Goal: Information Seeking & Learning: Learn about a topic

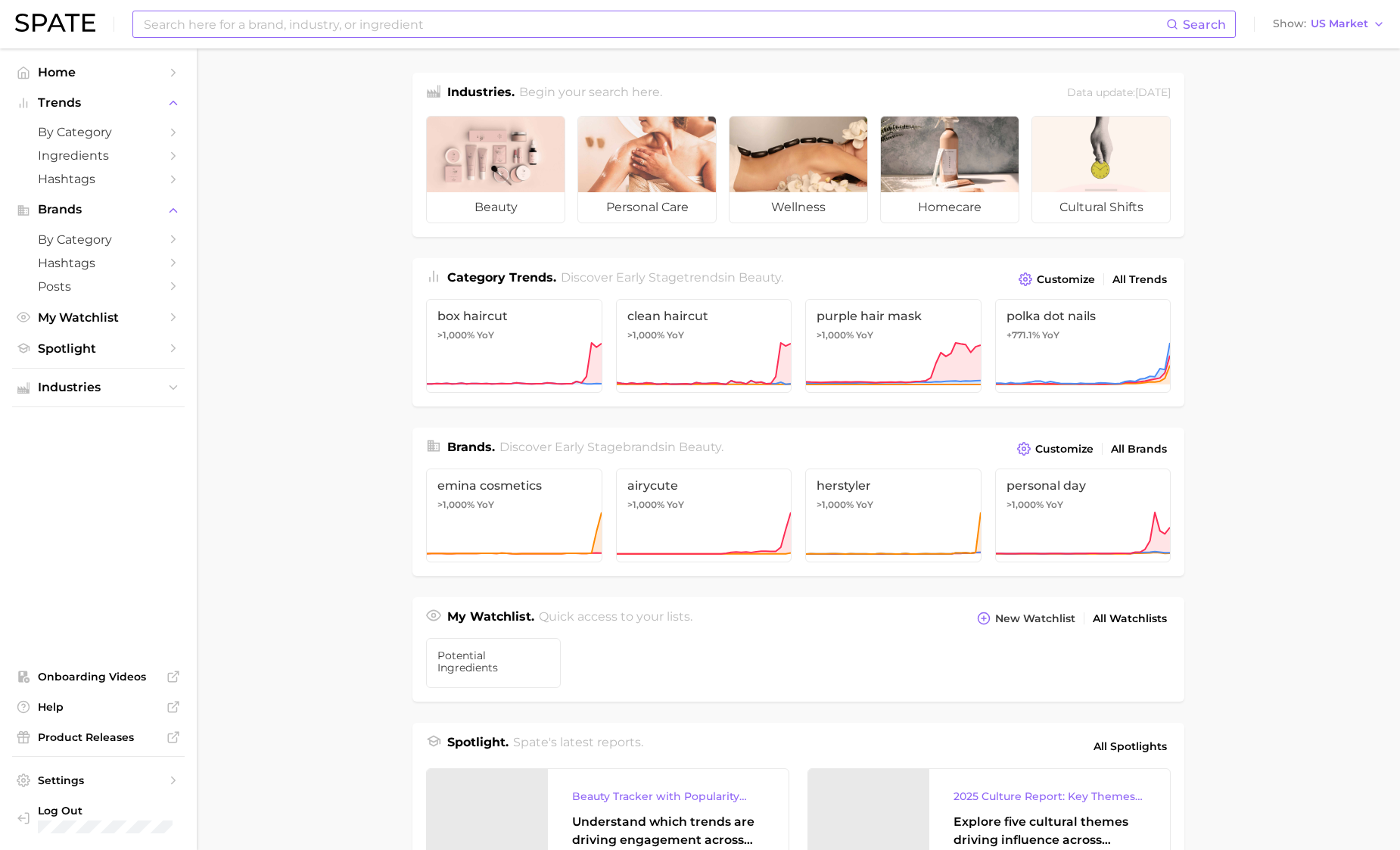
click at [600, 29] on input at bounding box center [654, 24] width 1024 height 26
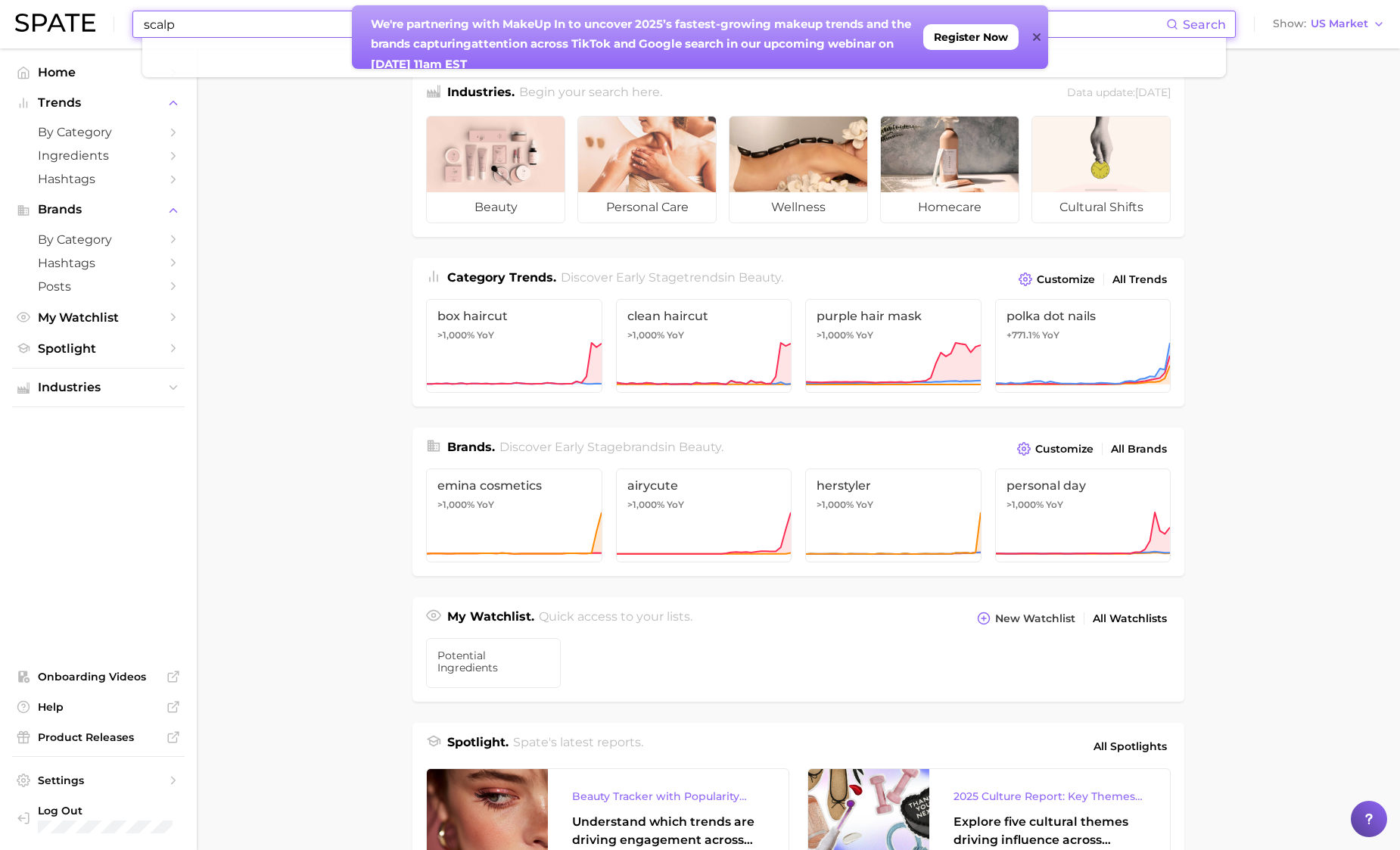
type input "scalp"
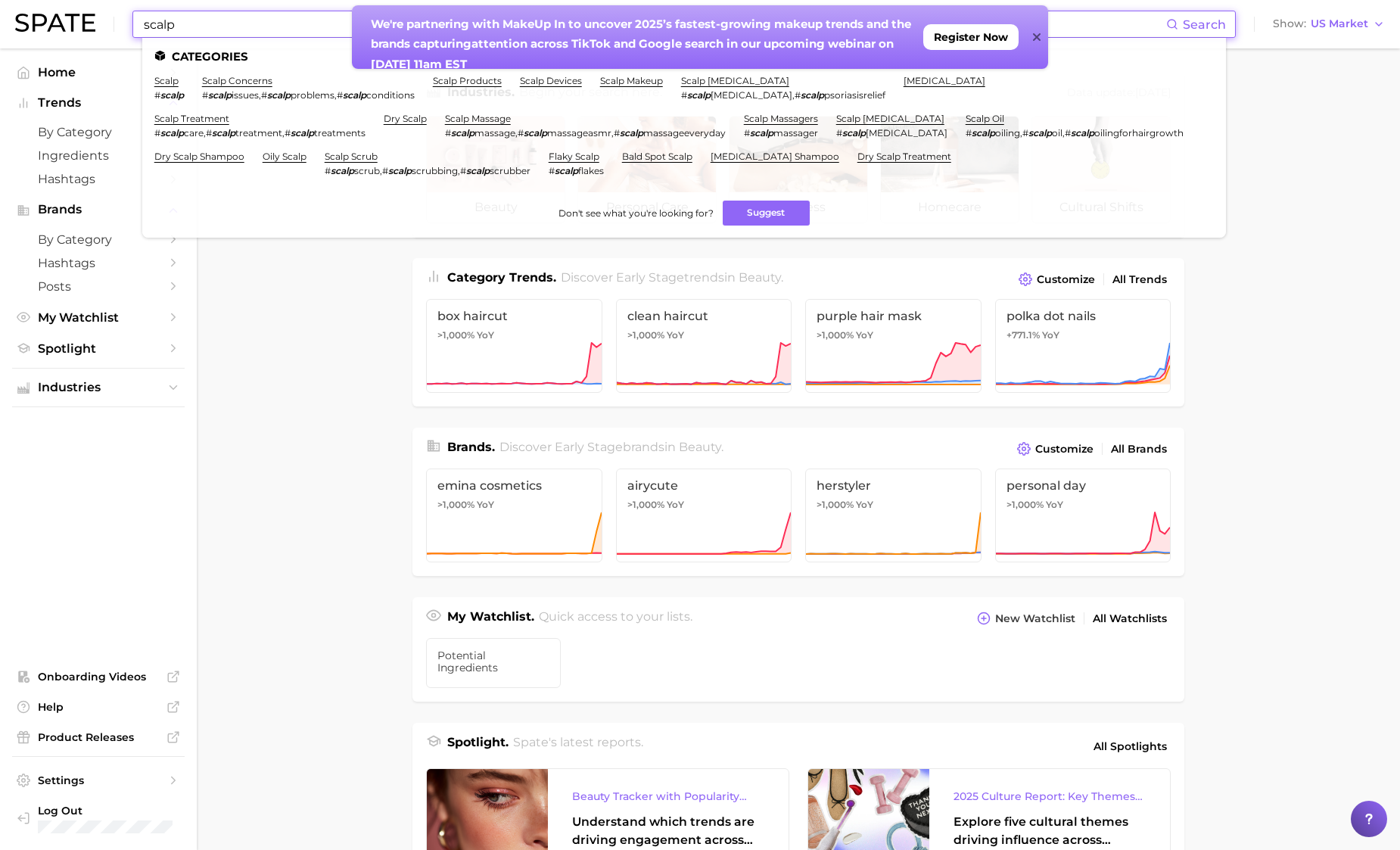
click at [1035, 39] on icon at bounding box center [1036, 36] width 7 height 12
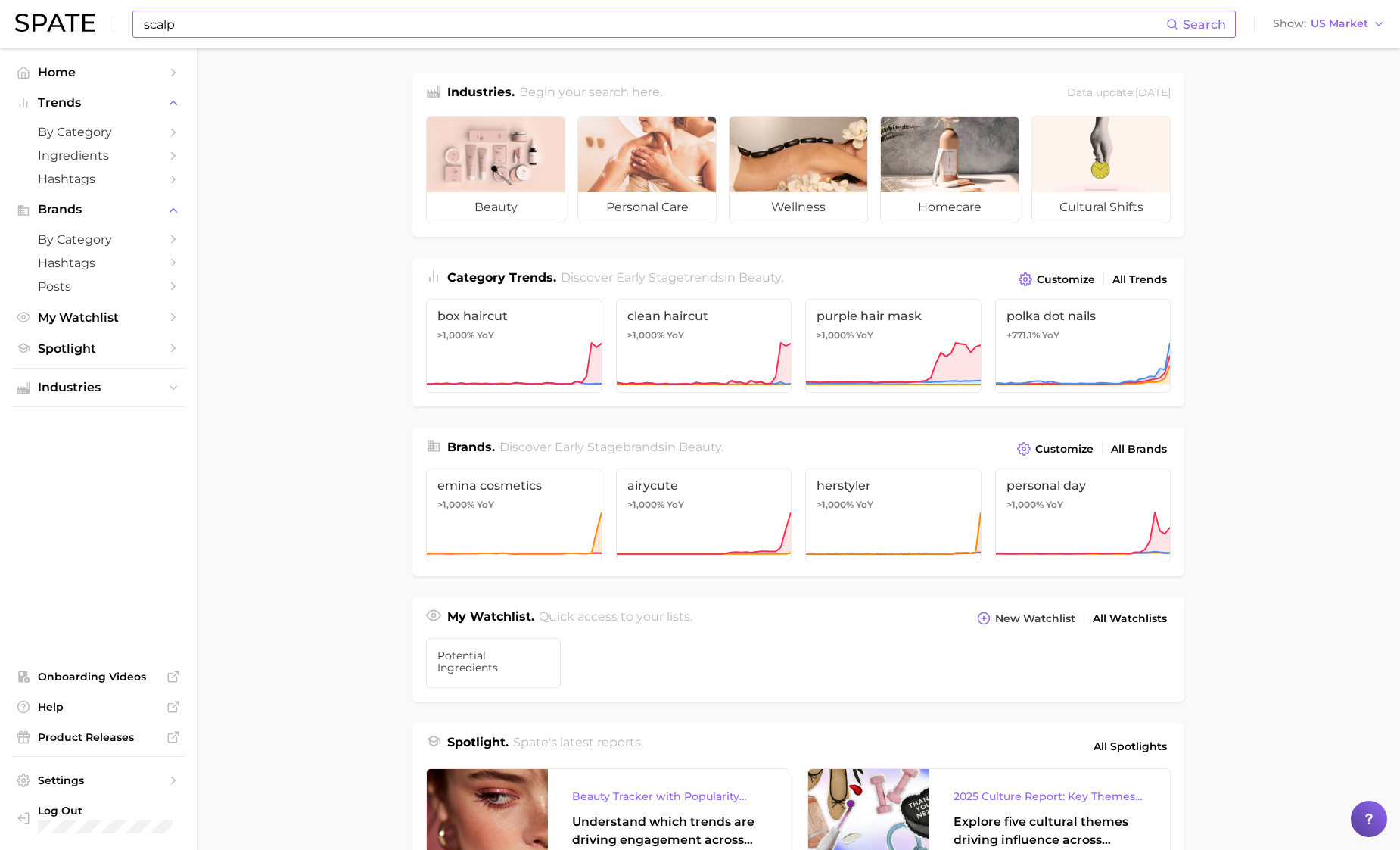
click at [1173, 23] on icon at bounding box center [1172, 24] width 12 height 12
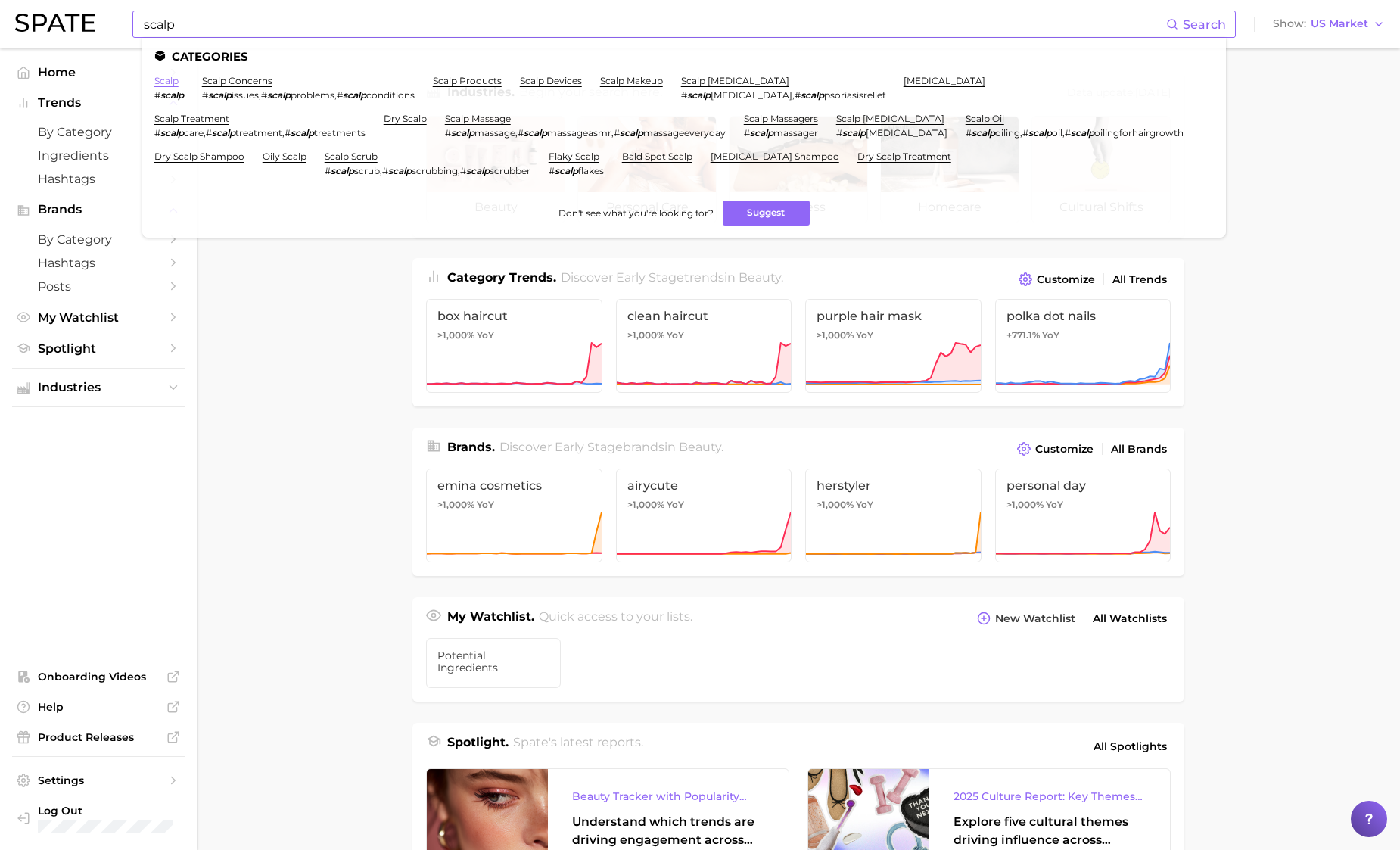
click at [161, 75] on link "scalp" at bounding box center [166, 80] width 24 height 12
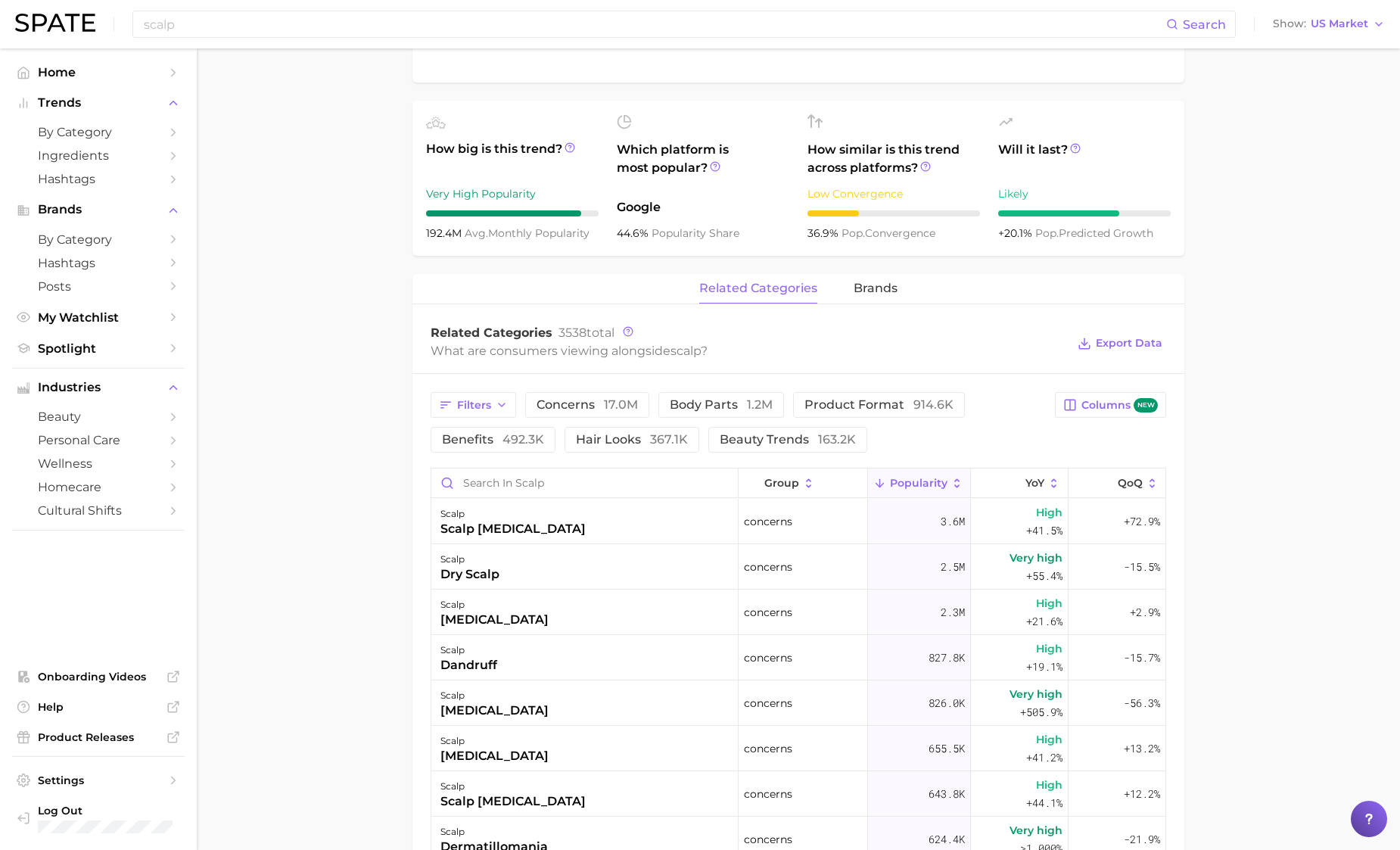
scroll to position [574, 0]
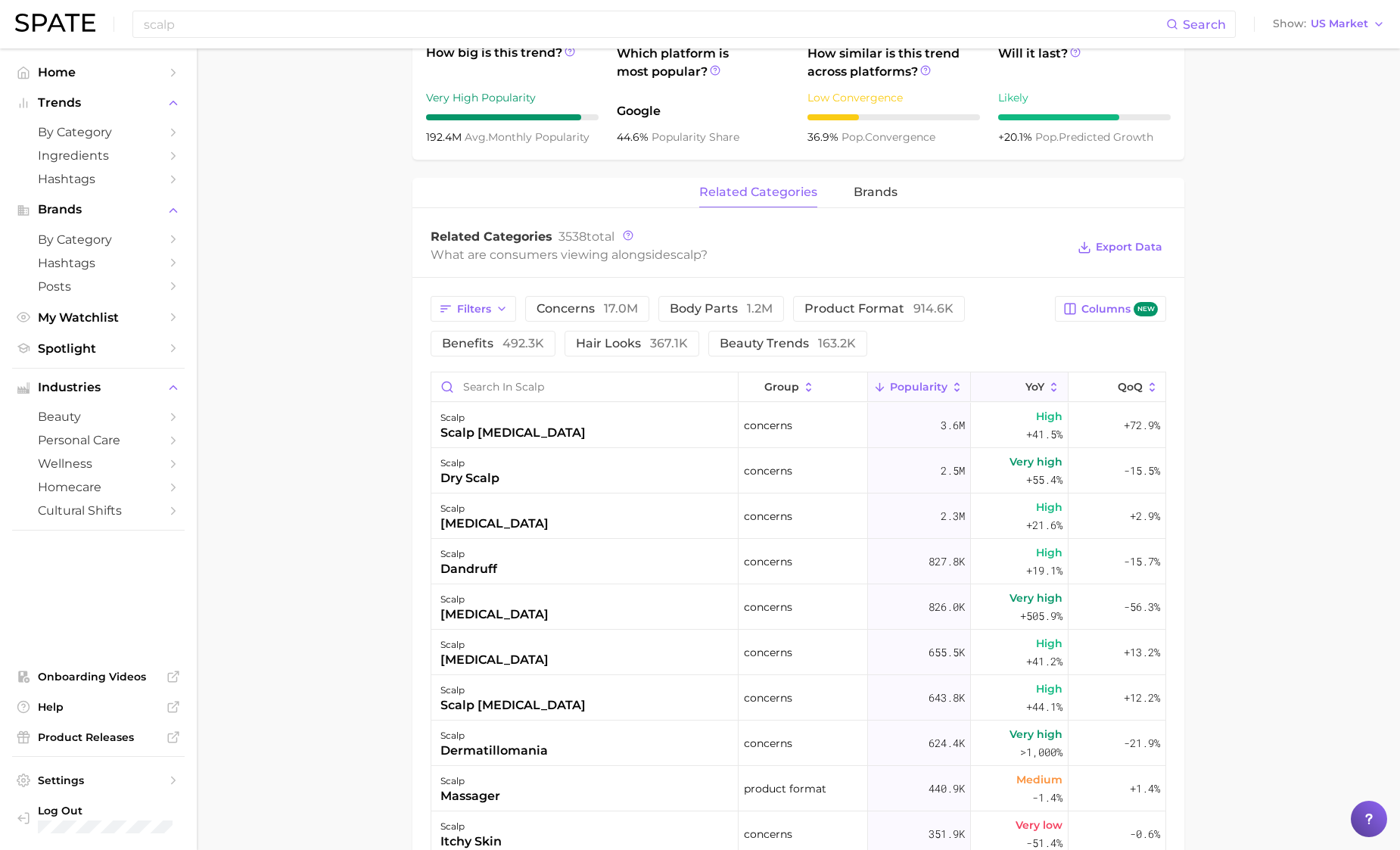
click at [1016, 396] on button "YoY" at bounding box center [1020, 387] width 98 height 30
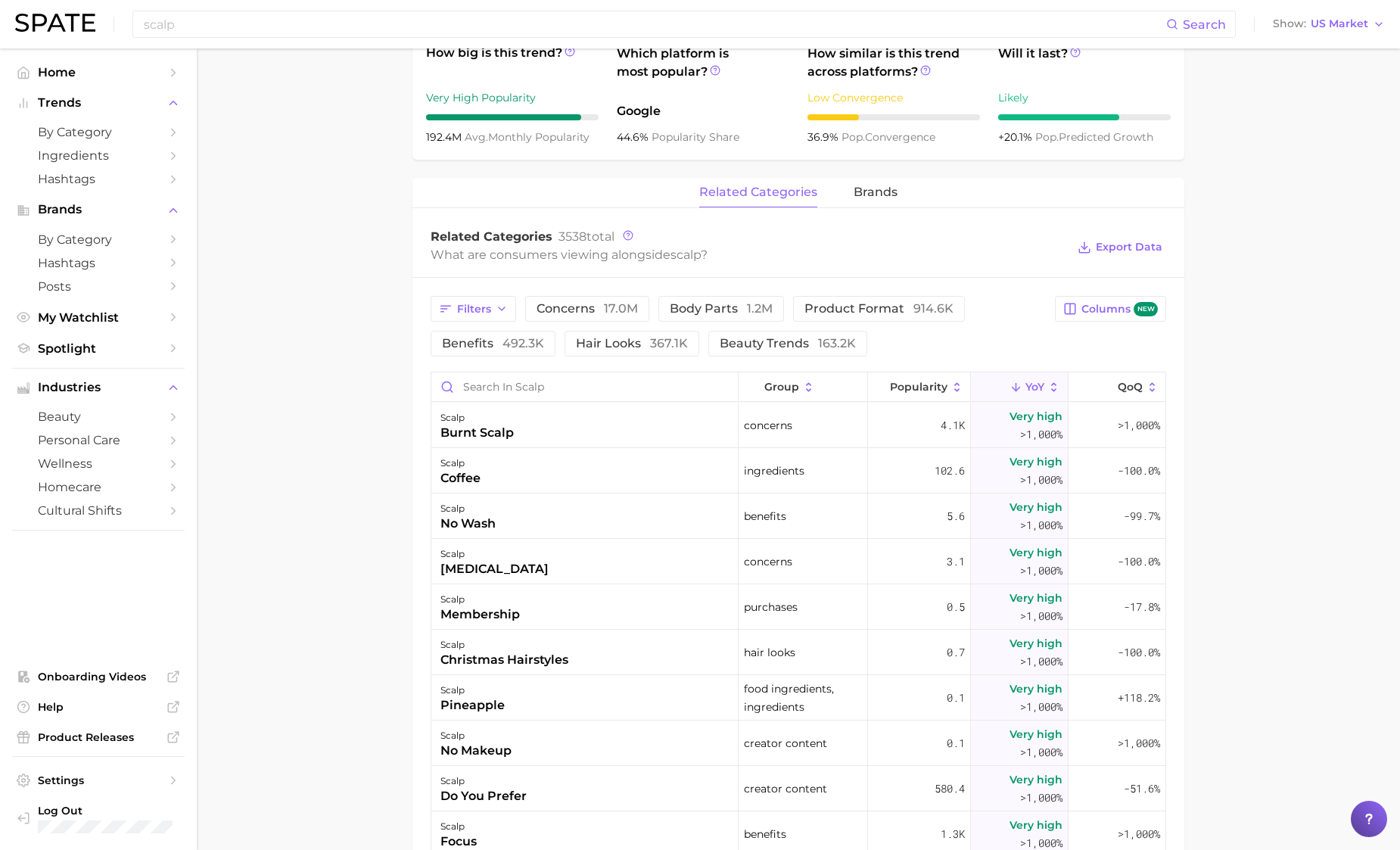
click at [1033, 385] on button "YoY" at bounding box center [1020, 387] width 98 height 30
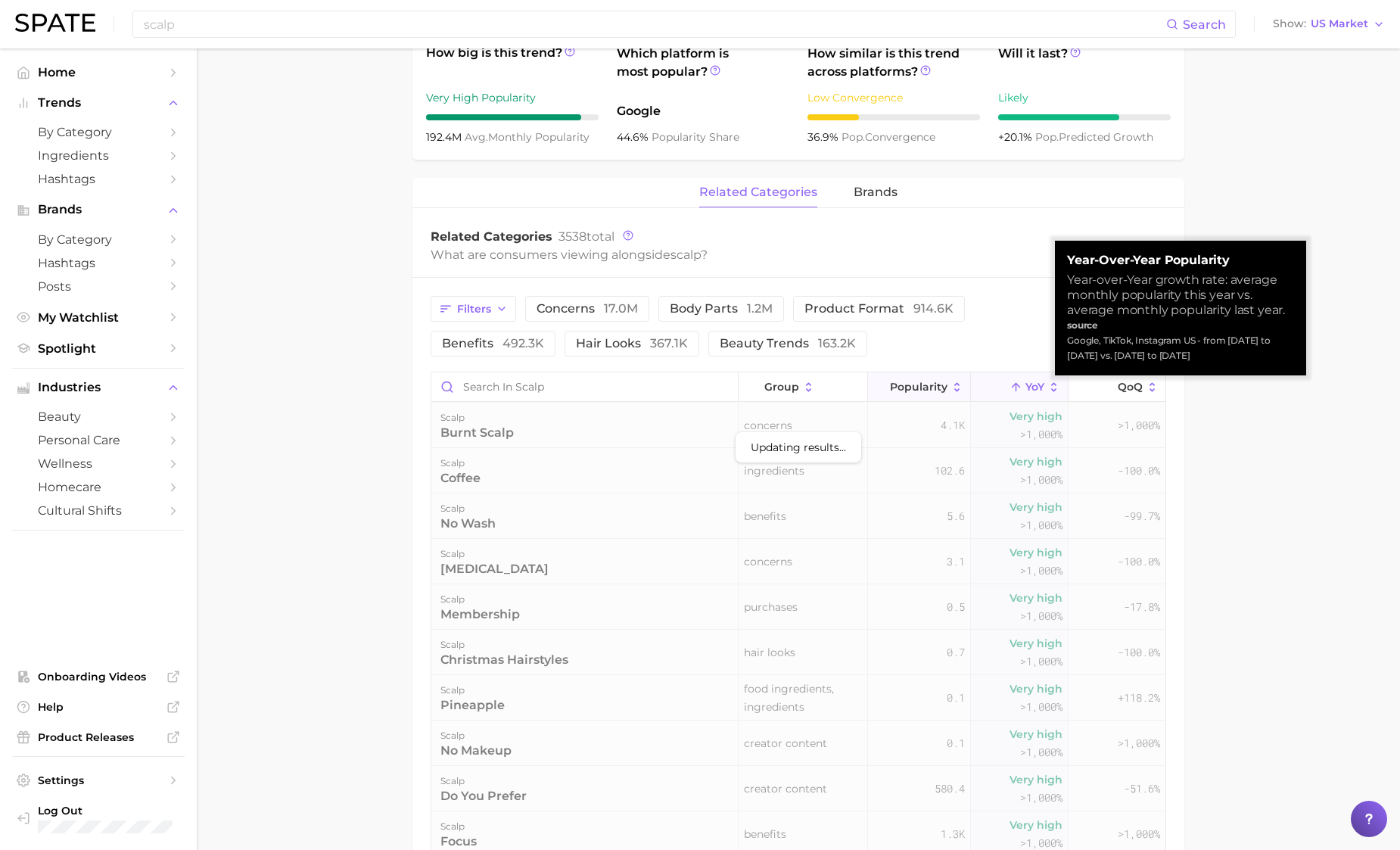
click at [951, 387] on icon at bounding box center [957, 387] width 13 height 13
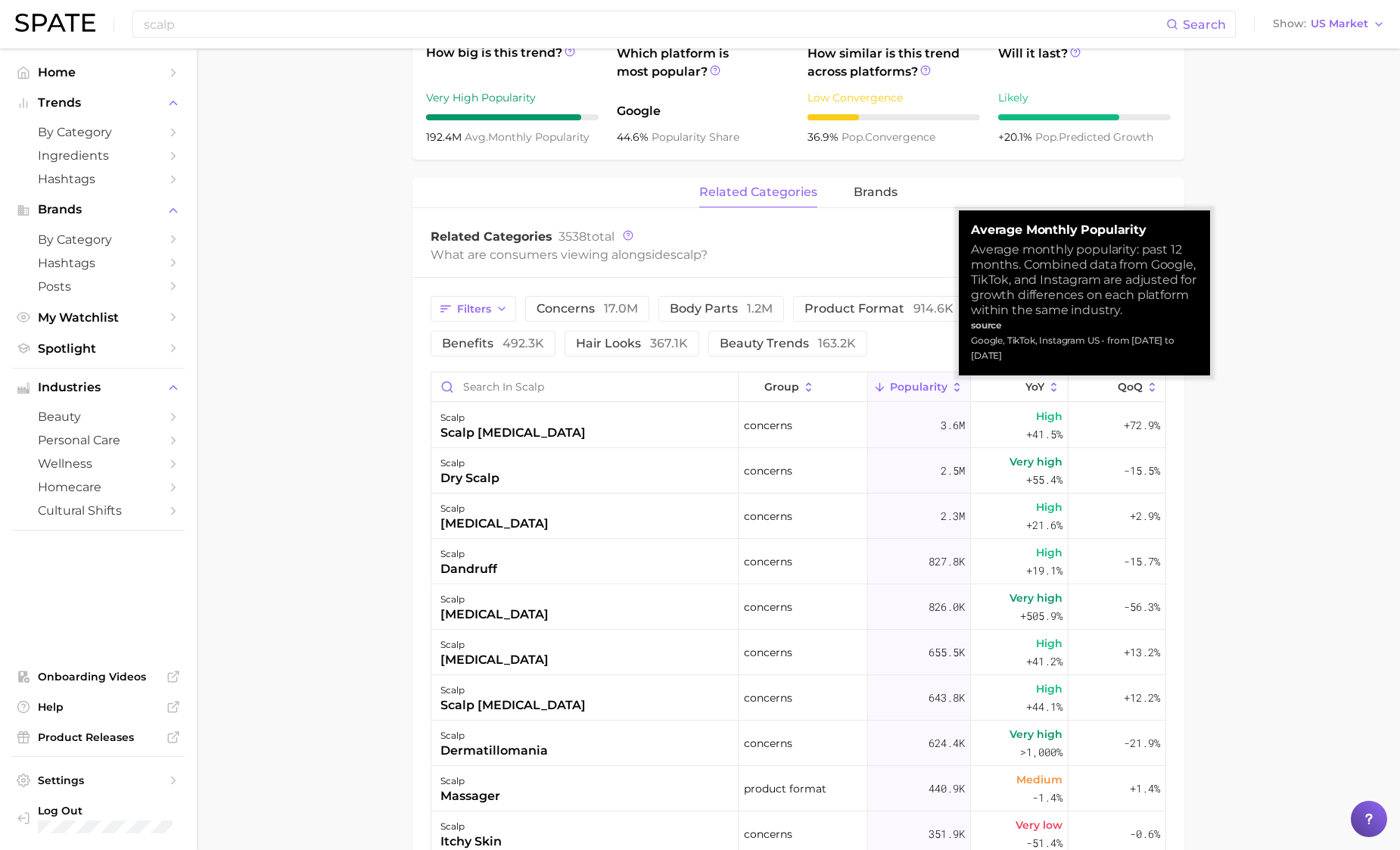
click at [951, 387] on icon at bounding box center [957, 387] width 13 height 13
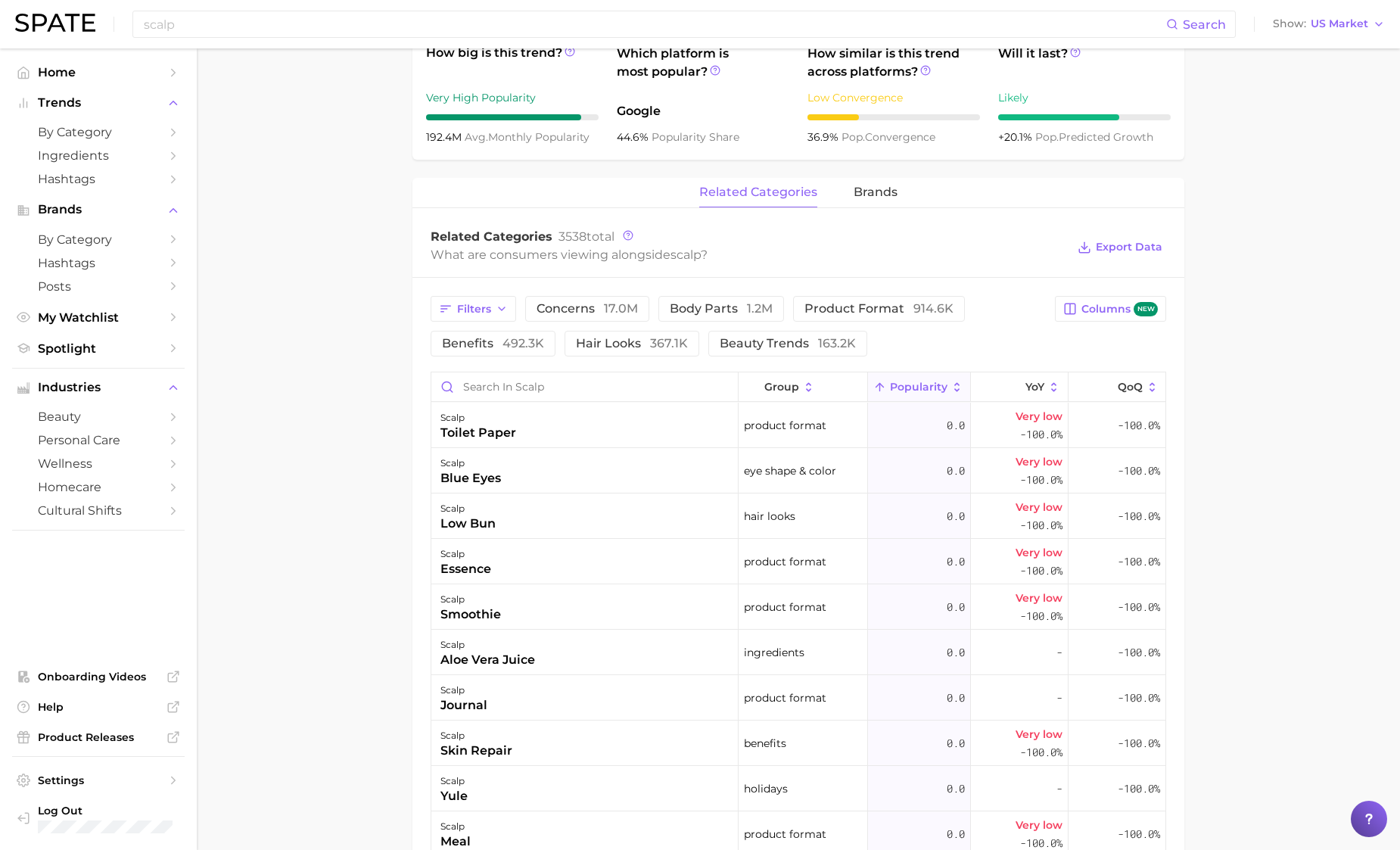
click at [947, 398] on button "Popularity" at bounding box center [919, 387] width 103 height 30
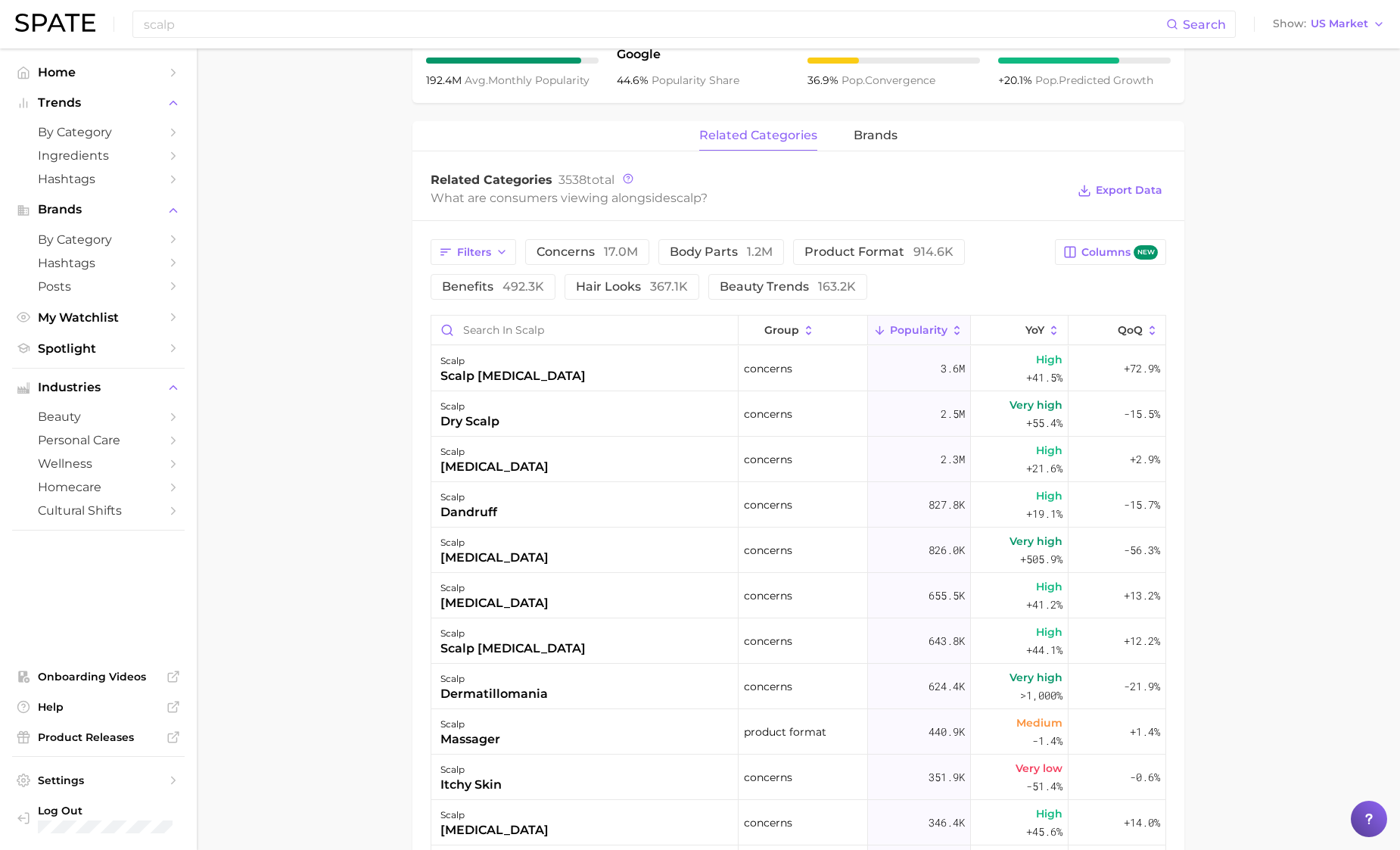
scroll to position [763, 0]
